Goal: Information Seeking & Learning: Learn about a topic

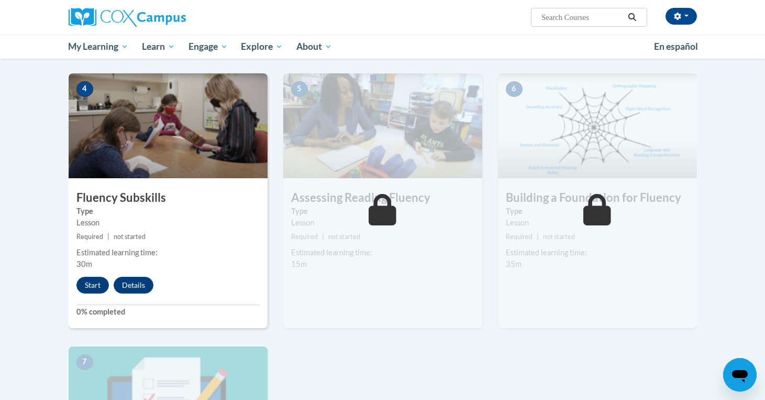
scroll to position [481, 0]
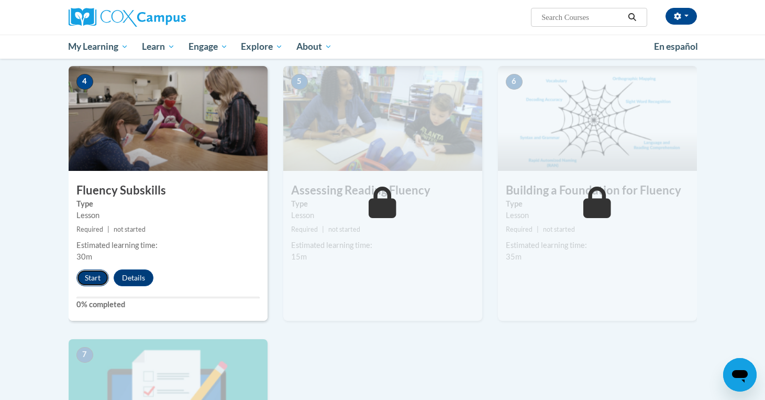
click at [92, 279] on button "Start" at bounding box center [92, 277] width 32 height 17
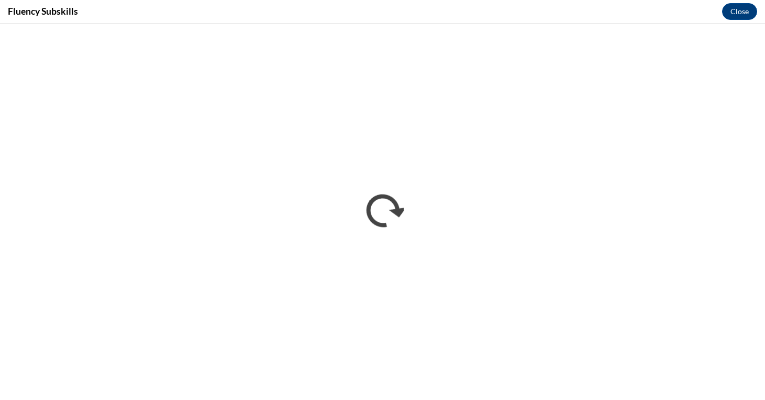
scroll to position [0, 0]
